Goal: Check status: Verify the current state of an ongoing process or item

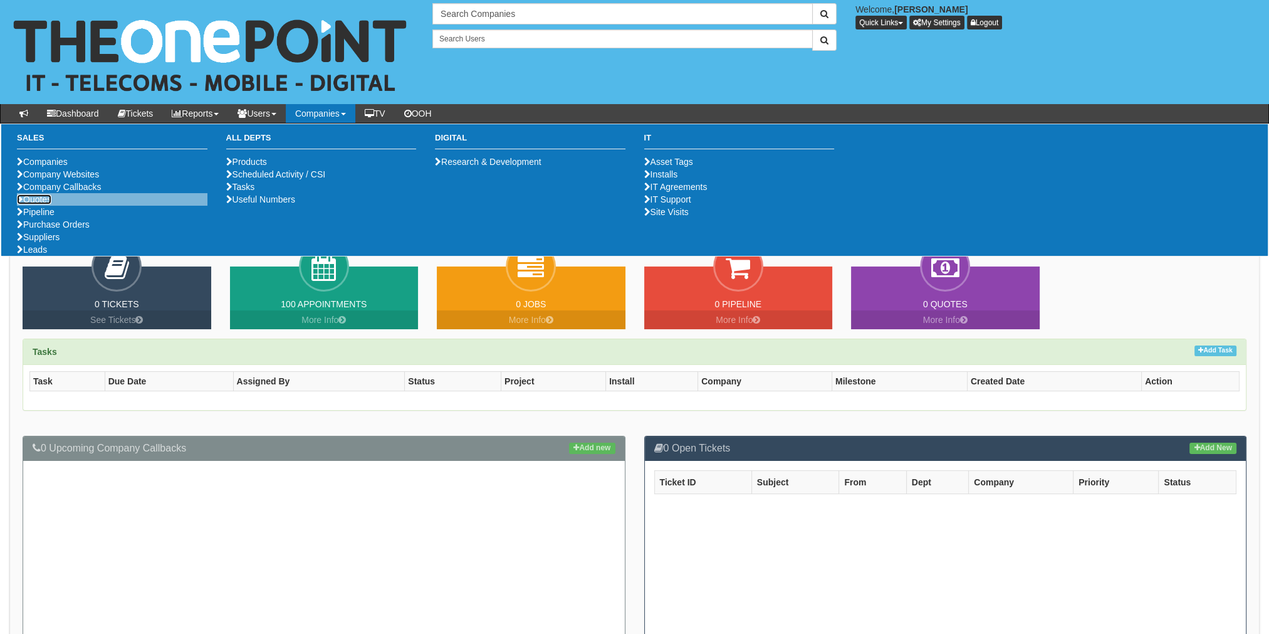
click at [45, 204] on link "Quotes" at bounding box center [34, 199] width 34 height 10
click at [48, 229] on link "Purchase Orders" at bounding box center [53, 224] width 73 height 10
click at [68, 229] on link "Purchase Orders" at bounding box center [53, 224] width 73 height 10
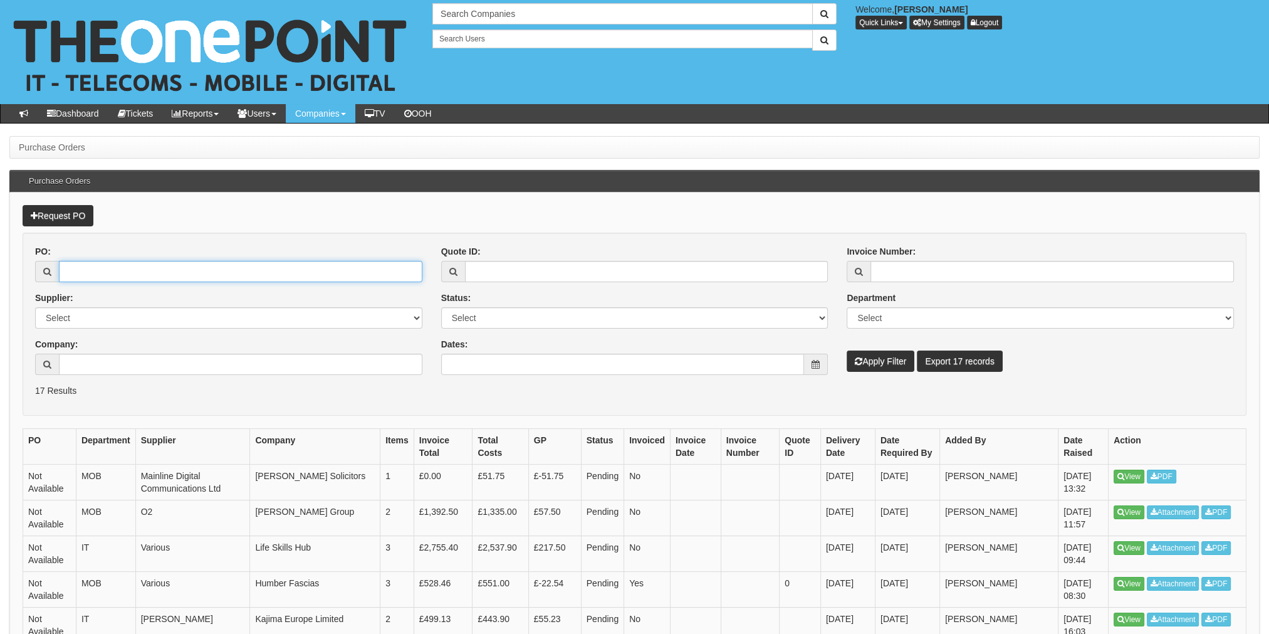
click at [125, 276] on input "PO:" at bounding box center [241, 271] width 364 height 21
paste input "ITAUG25-19232"
type input "ITAUG25-19232"
click at [890, 367] on button "Apply Filter" at bounding box center [881, 360] width 68 height 21
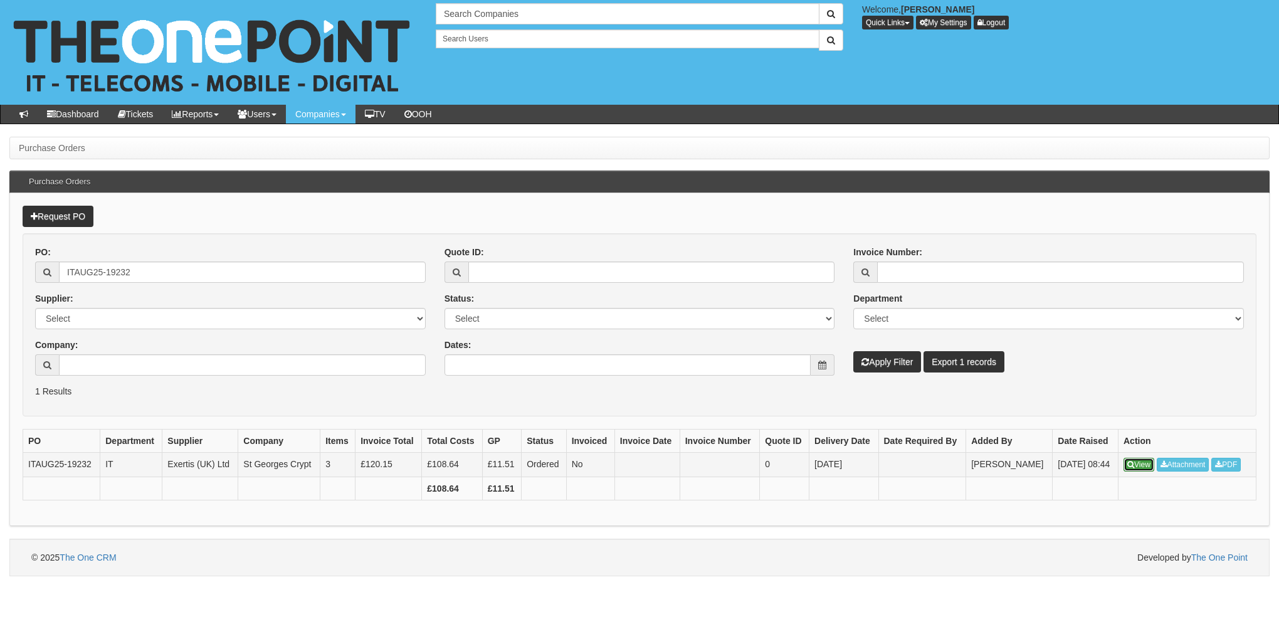
click at [1140, 463] on link "View" at bounding box center [1138, 465] width 31 height 14
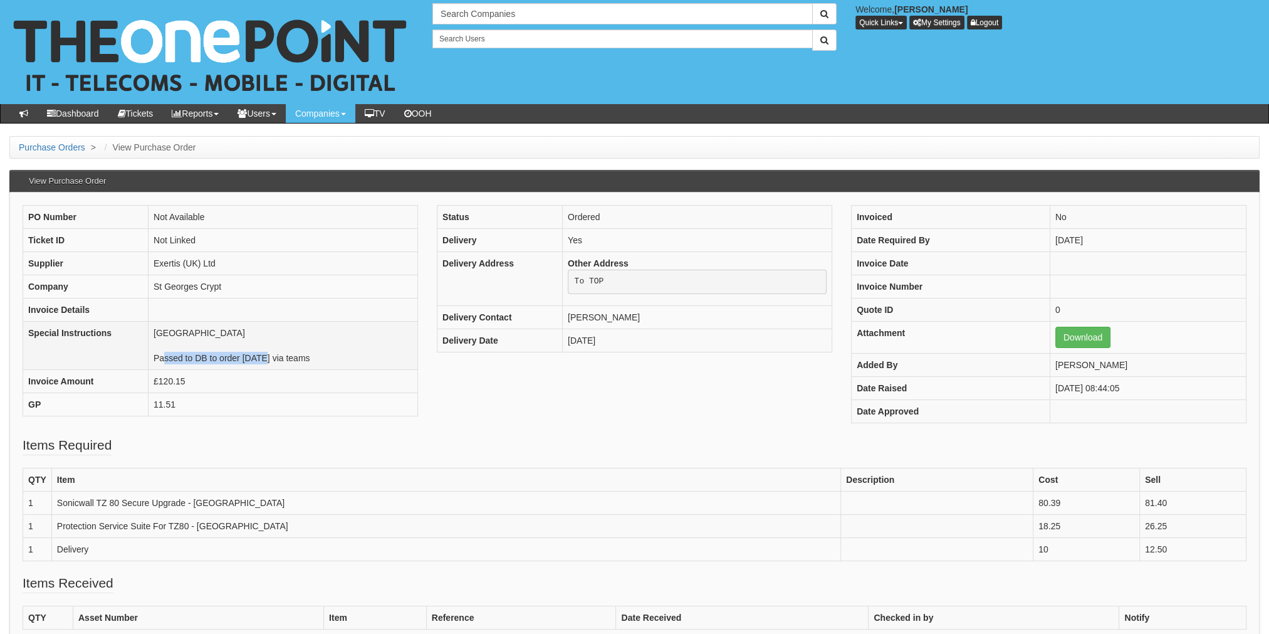
drag, startPoint x: 158, startPoint y: 355, endPoint x: 266, endPoint y: 355, distance: 108.5
click at [265, 355] on td "Regents Lodge Passed to DB to order 11/08/2025 via teams" at bounding box center [284, 345] width 270 height 48
drag, startPoint x: 266, startPoint y: 355, endPoint x: 313, endPoint y: 358, distance: 46.5
click at [313, 358] on td "Regents Lodge Passed to DB to order 11/08/2025 via teams" at bounding box center [284, 345] width 270 height 48
click at [406, 458] on fieldset "Items Required QTY Item Description Cost Sell 1 Sonicwall TZ 80 Secure Upgrade …" at bounding box center [635, 505] width 1224 height 138
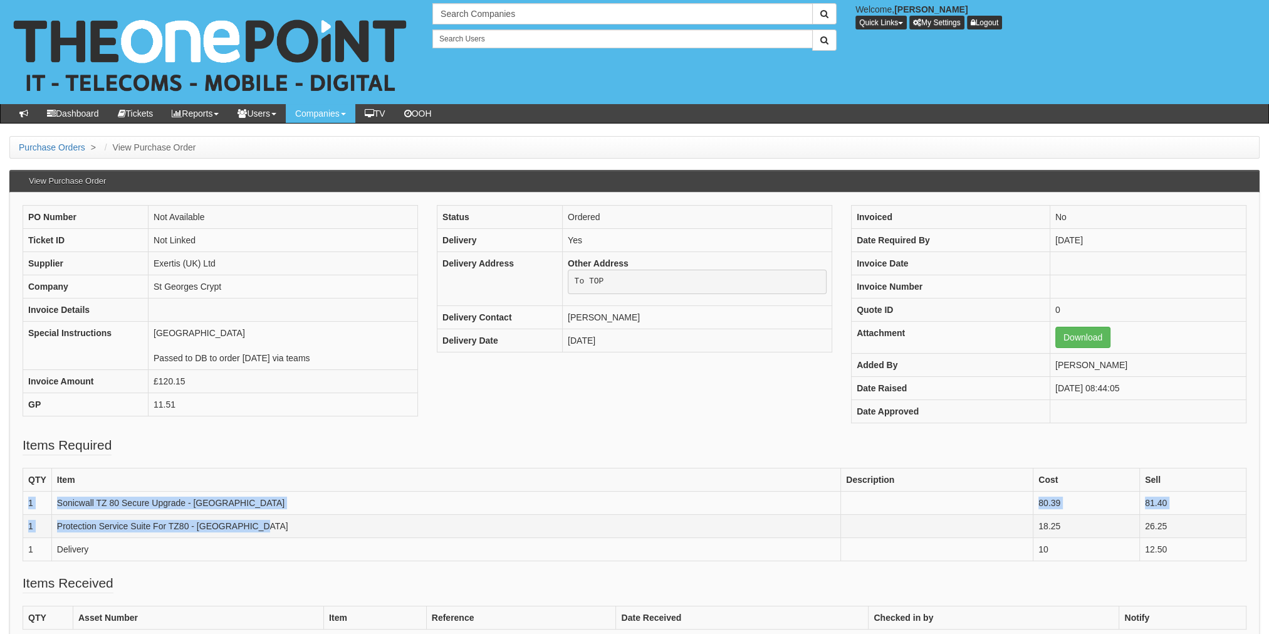
drag, startPoint x: 25, startPoint y: 498, endPoint x: 596, endPoint y: 515, distance: 570.7
click at [596, 515] on tbody "QTY Item Description Cost Sell 1 Sonicwall TZ 80 Secure Upgrade - Regents Lodge…" at bounding box center [635, 514] width 1224 height 93
drag, startPoint x: 1157, startPoint y: 518, endPoint x: 21, endPoint y: 477, distance: 1136.7
click at [21, 477] on div "PO Number Not Available Ticket ID Not Linked Supplier Exertis (UK) Ltd Company …" at bounding box center [634, 510] width 1251 height 636
copy fieldset "QTY Item Description Cost Sell 1 Sonicwall TZ 80 Secure Upgrade - Regents Lodge…"
